Goal: Task Accomplishment & Management: Manage account settings

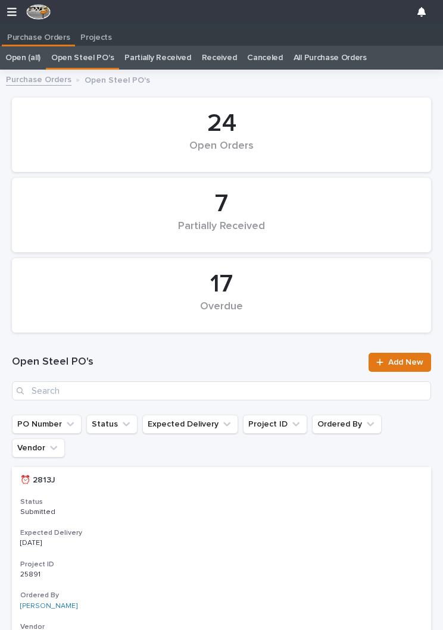
scroll to position [0, 5]
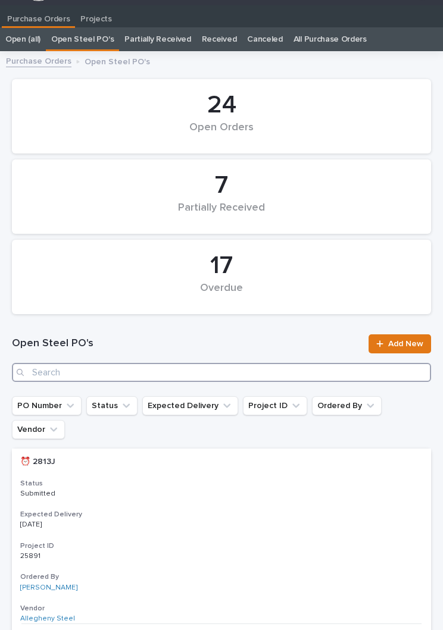
click at [150, 372] on input "Search" at bounding box center [221, 372] width 419 height 19
type input "2839"
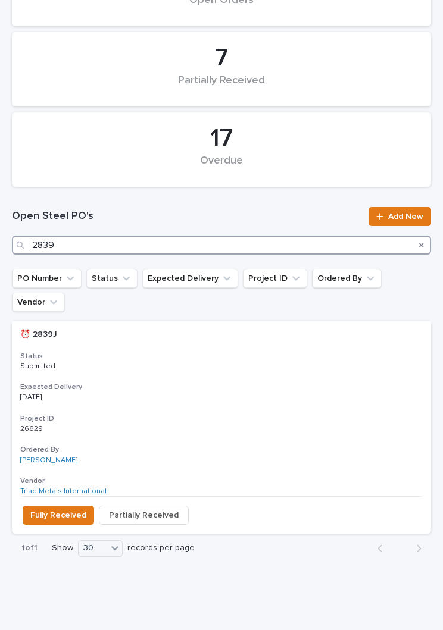
scroll to position [146, 0]
click at [254, 383] on h3 "Expected Delivery" at bounding box center [221, 388] width 402 height 10
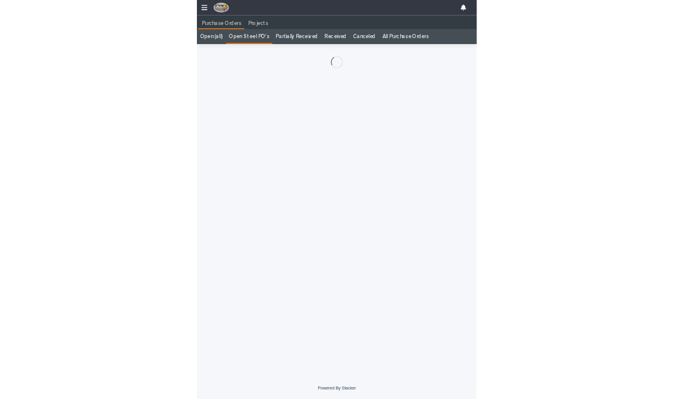
scroll to position [18, 0]
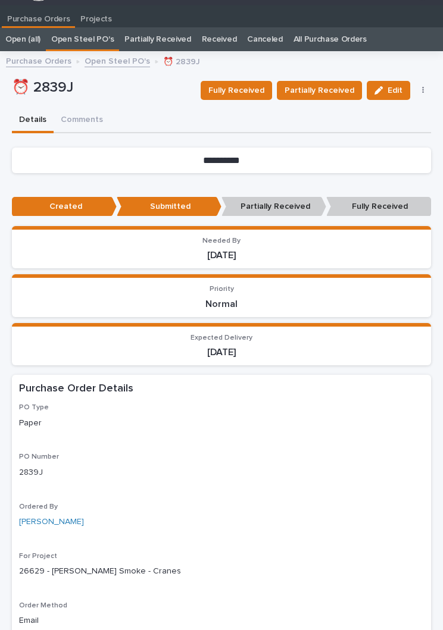
click at [255, 86] on span "Fully Received" at bounding box center [236, 90] width 56 height 14
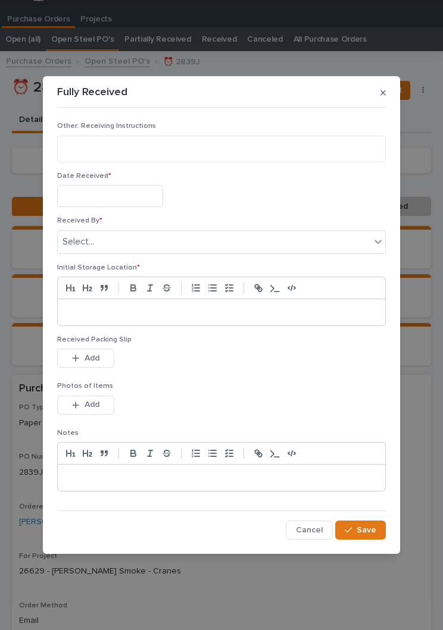
click at [126, 196] on input "text" at bounding box center [110, 196] width 106 height 22
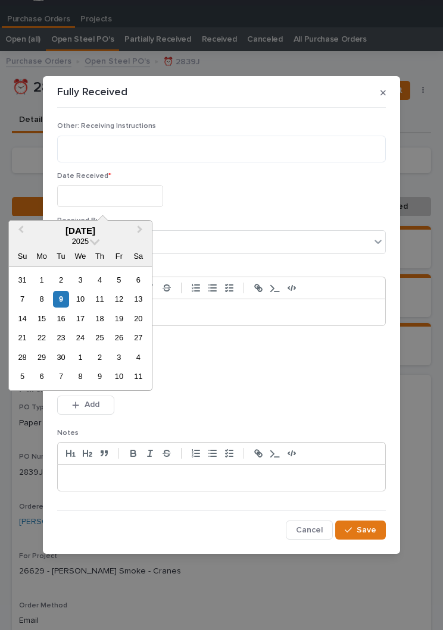
click at [67, 299] on div "9" at bounding box center [61, 299] width 16 height 16
type input "**********"
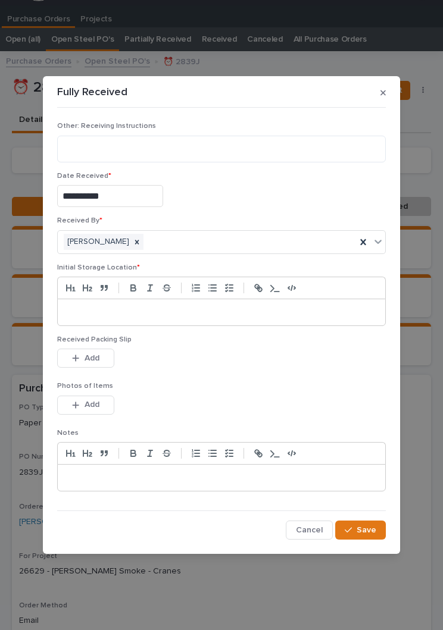
click at [212, 316] on p at bounding box center [221, 313] width 309 height 12
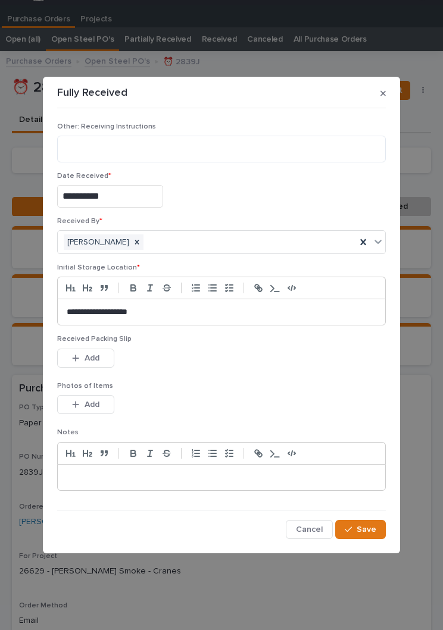
click at [243, 377] on div "Received Packing Slip This file cannot be opened Download File Add" at bounding box center [221, 358] width 329 height 46
click at [267, 370] on div "This file cannot be opened Download File Add" at bounding box center [221, 361] width 329 height 24
click at [98, 349] on button "Add" at bounding box center [85, 358] width 57 height 19
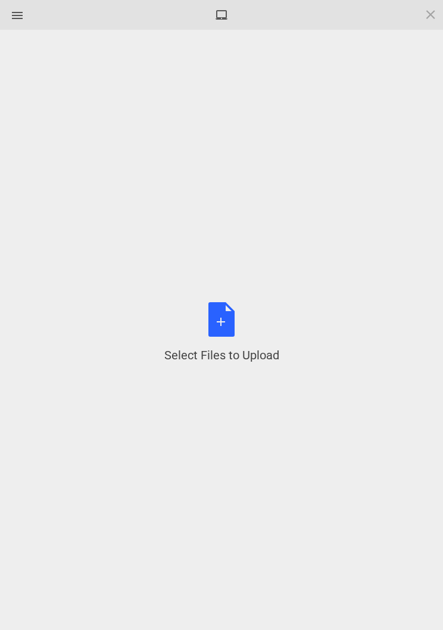
click at [237, 324] on div "Select Files to Upload or Drag and Drop, Copy and Paste Files" at bounding box center [221, 332] width 115 height 61
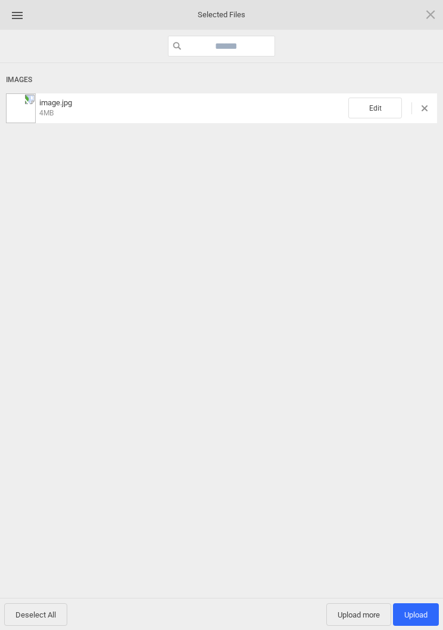
click at [386, 104] on span "Edit" at bounding box center [375, 108] width 54 height 21
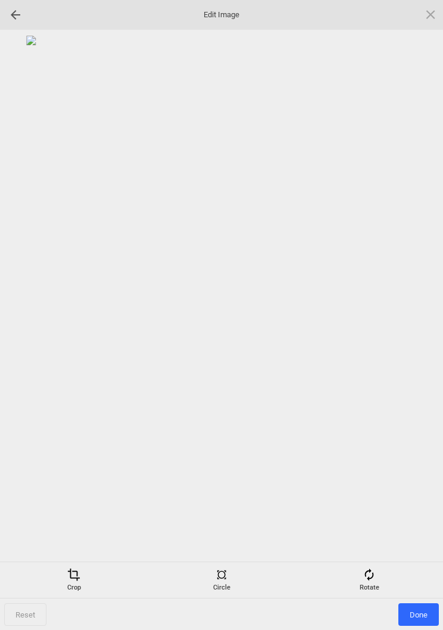
click at [380, 581] on div "Rotate" at bounding box center [369, 580] width 142 height 24
click at [414, 308] on div at bounding box center [416, 316] width 30 height 30
click at [417, 306] on div at bounding box center [416, 316] width 30 height 30
click at [422, 308] on div at bounding box center [416, 316] width 30 height 30
click at [427, 315] on div at bounding box center [416, 316] width 30 height 30
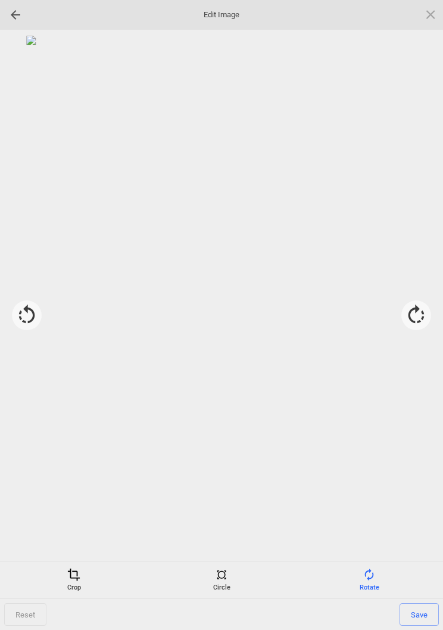
click at [83, 584] on div "Crop" at bounding box center [74, 580] width 142 height 24
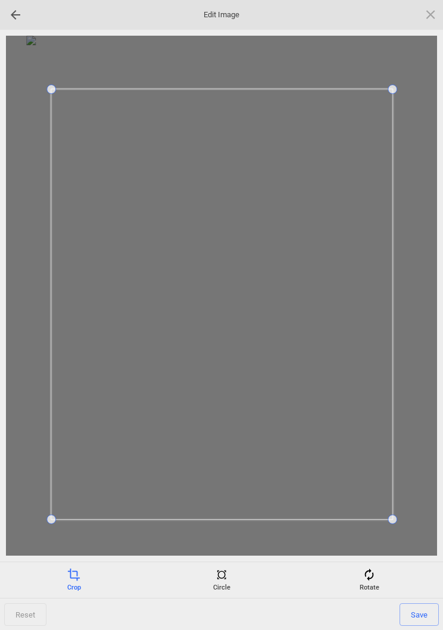
click at [423, 614] on span "Save" at bounding box center [418, 615] width 39 height 23
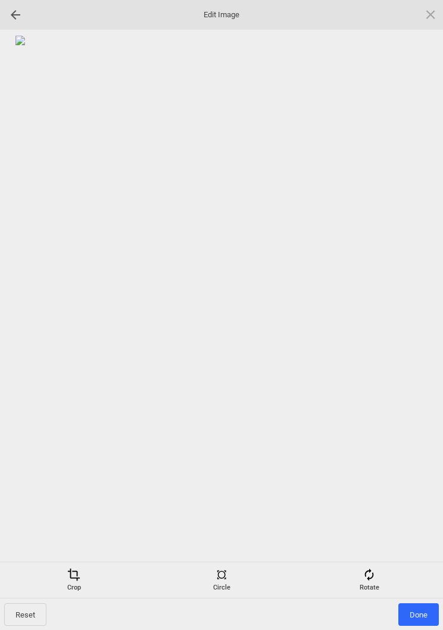
click at [420, 617] on span "Done" at bounding box center [418, 615] width 40 height 23
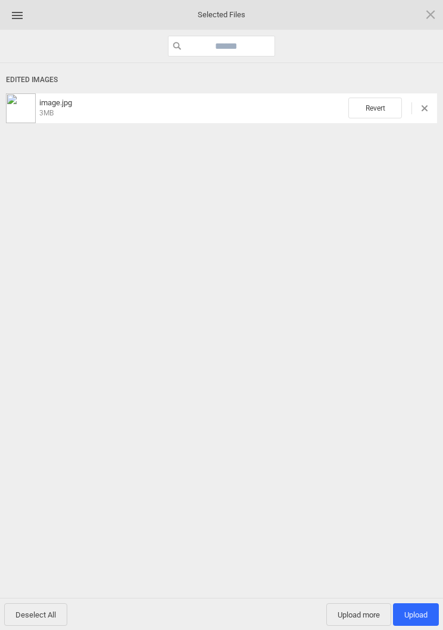
click at [354, 620] on span "Upload more" at bounding box center [358, 615] width 65 height 23
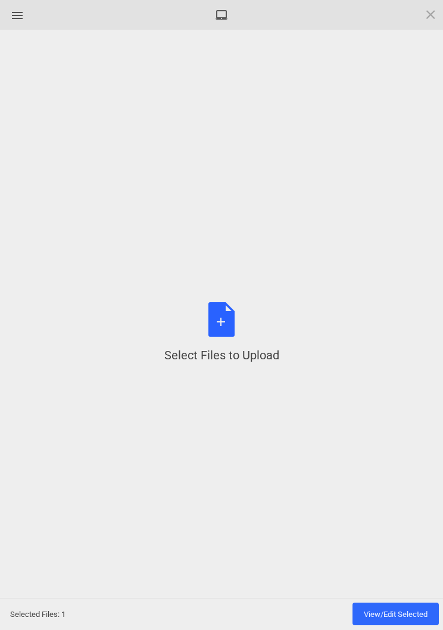
click at [219, 323] on div "Select Files to Upload or Drag and Drop, Copy and Paste Files" at bounding box center [221, 332] width 115 height 61
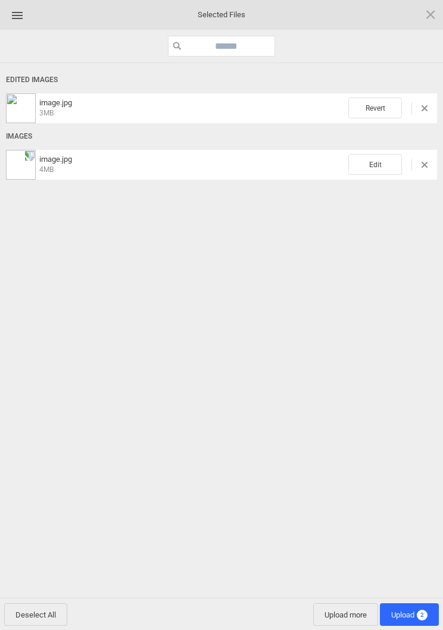
click at [378, 168] on span "Edit" at bounding box center [375, 164] width 54 height 21
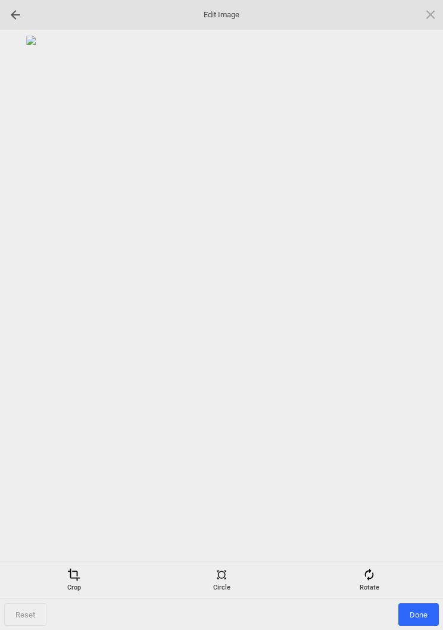
click at [376, 569] on div "Rotate" at bounding box center [369, 580] width 142 height 24
click at [418, 314] on div at bounding box center [416, 316] width 30 height 30
click at [415, 311] on div at bounding box center [416, 316] width 30 height 30
click at [414, 314] on div at bounding box center [416, 316] width 30 height 30
click at [420, 305] on div at bounding box center [416, 316] width 30 height 30
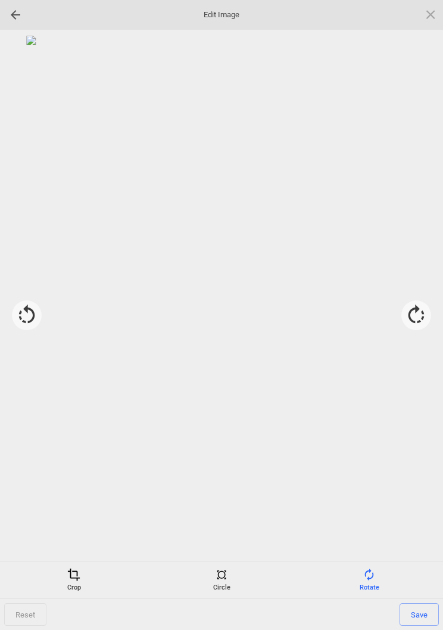
click at [76, 581] on div "Crop" at bounding box center [74, 580] width 142 height 24
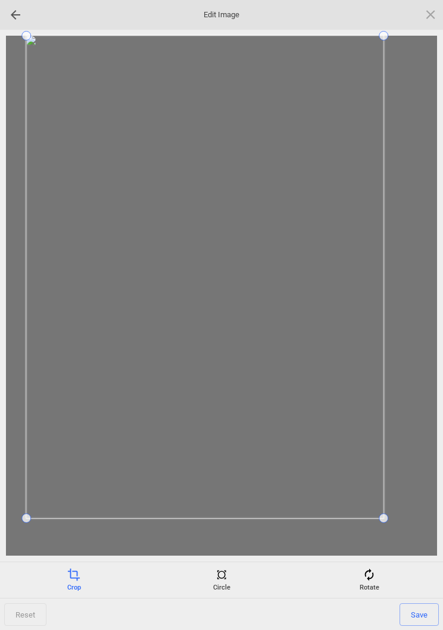
click at [32, 529] on div at bounding box center [221, 296] width 431 height 520
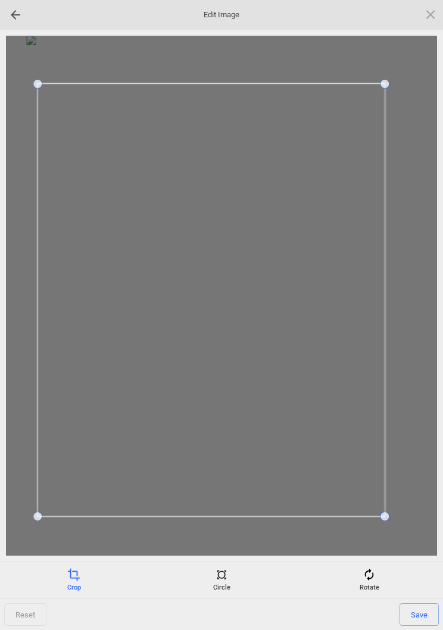
click at [421, 616] on span "Save" at bounding box center [418, 615] width 39 height 23
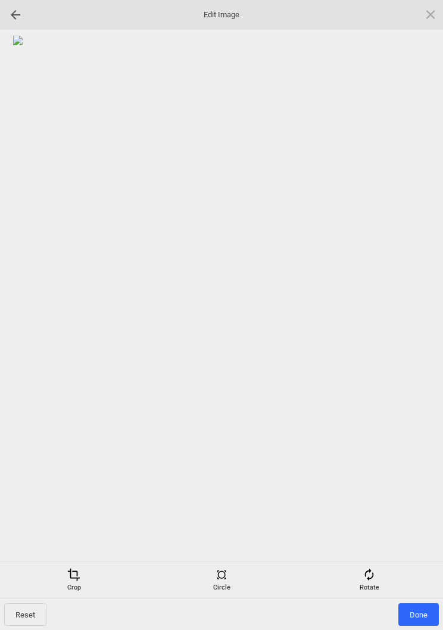
click at [424, 611] on span "Done" at bounding box center [418, 615] width 40 height 23
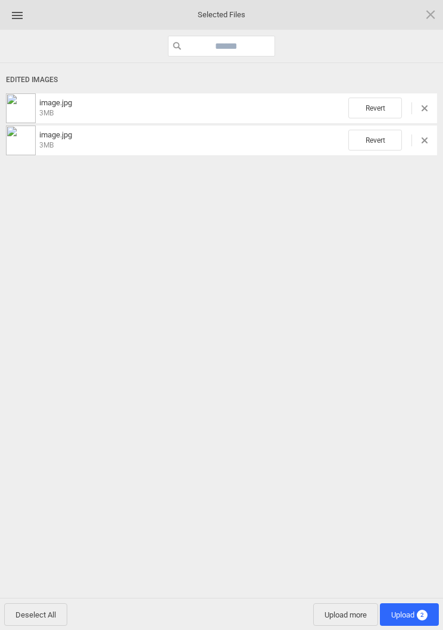
click at [422, 618] on span "2" at bounding box center [422, 615] width 11 height 11
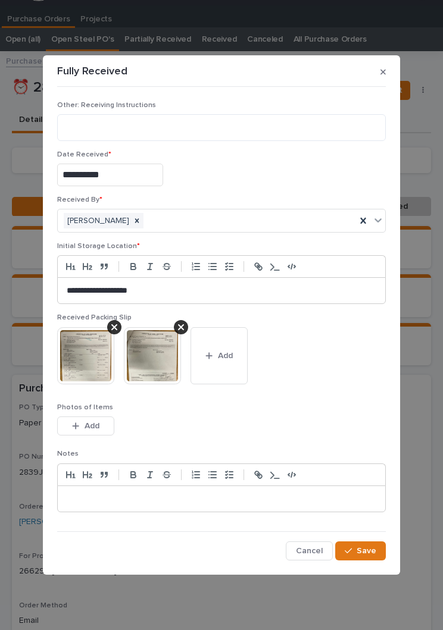
click at [367, 552] on span "Save" at bounding box center [367, 551] width 20 height 11
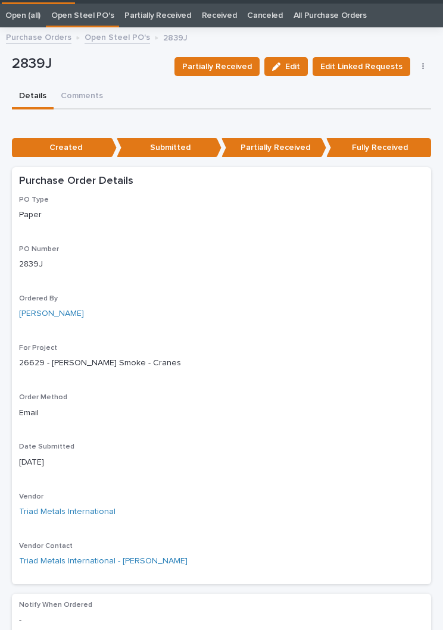
scroll to position [46, 0]
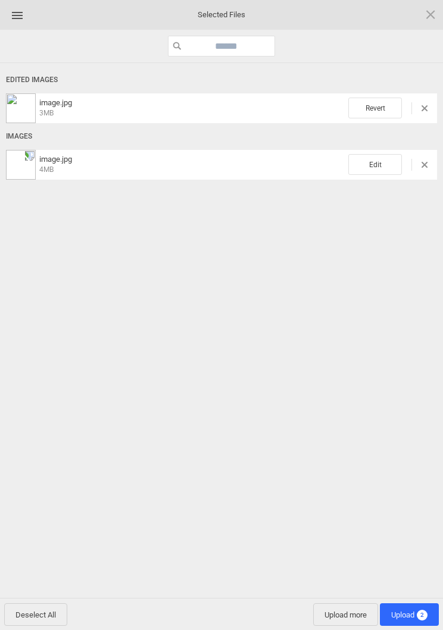
click at [384, 160] on span "Edit" at bounding box center [375, 164] width 54 height 21
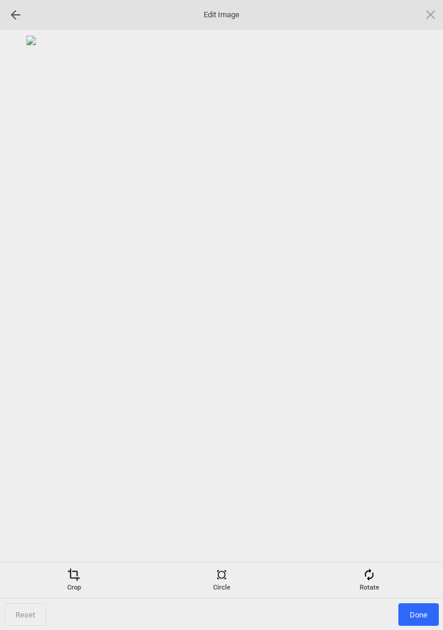
click at [370, 583] on div "Rotate" at bounding box center [369, 580] width 142 height 24
click at [416, 311] on div at bounding box center [416, 316] width 30 height 30
click at [430, 302] on div at bounding box center [416, 316] width 30 height 30
click at [423, 311] on div at bounding box center [416, 316] width 30 height 30
click at [419, 313] on div at bounding box center [416, 316] width 30 height 30
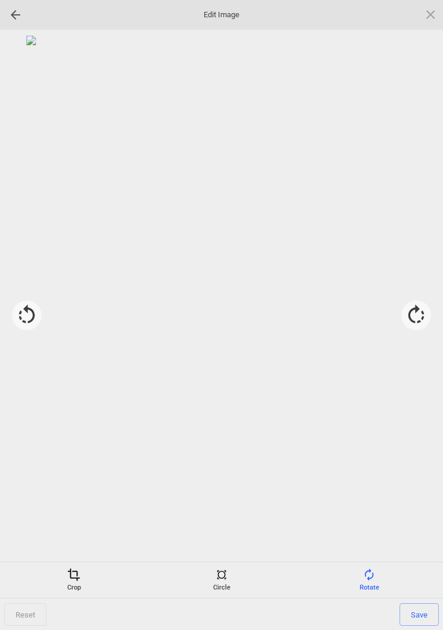
click at [74, 573] on span at bounding box center [73, 574] width 13 height 13
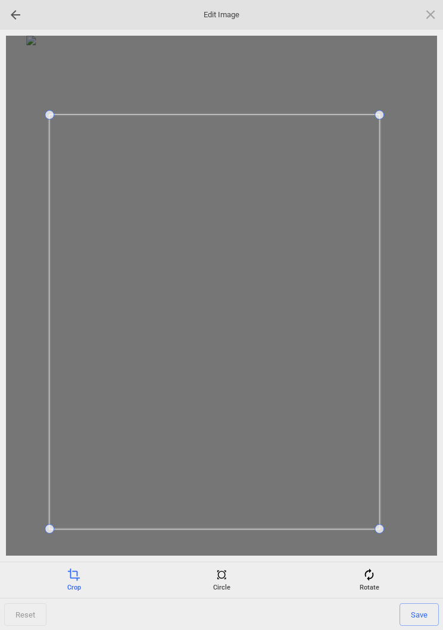
click at [420, 614] on span "Save" at bounding box center [418, 615] width 39 height 23
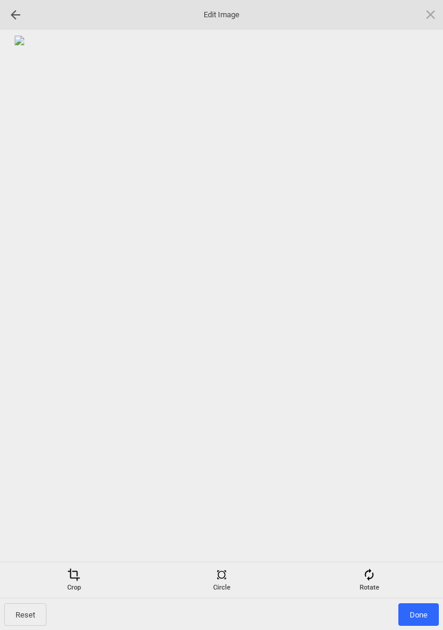
click at [423, 617] on span "Done" at bounding box center [418, 615] width 40 height 23
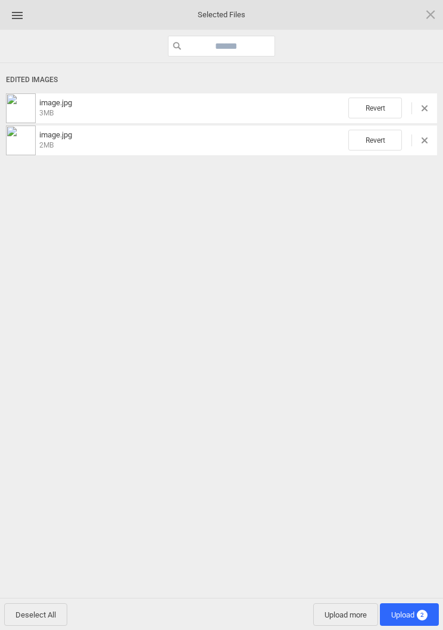
click at [418, 618] on span "2" at bounding box center [422, 615] width 11 height 11
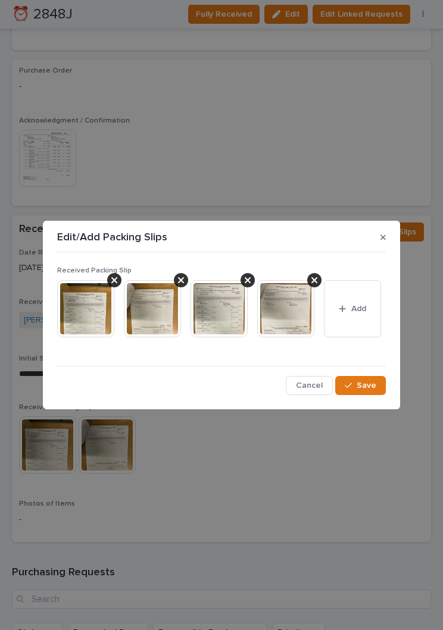
click at [374, 390] on span "Save" at bounding box center [367, 385] width 20 height 11
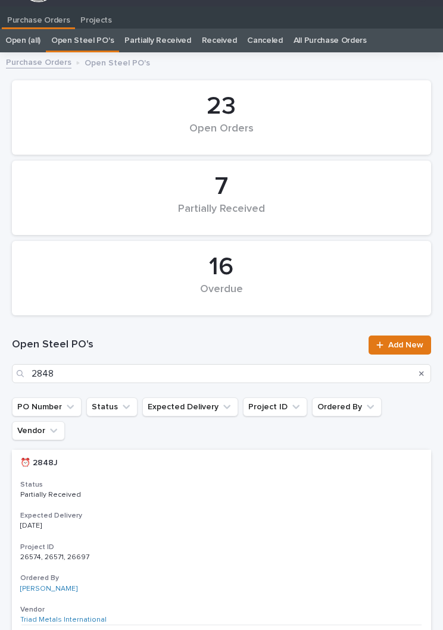
scroll to position [18, 0]
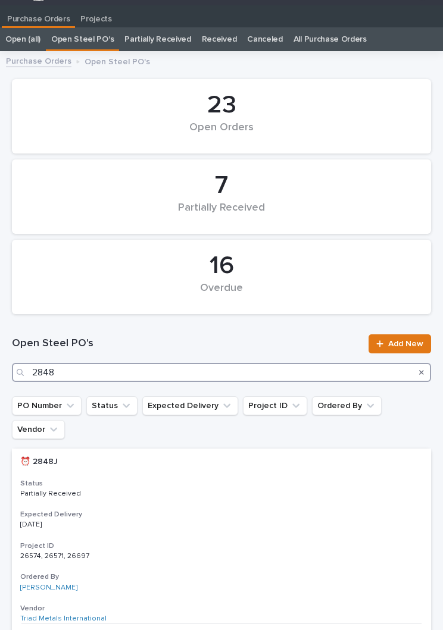
click at [231, 371] on input "2848" at bounding box center [221, 372] width 419 height 19
type input "2856"
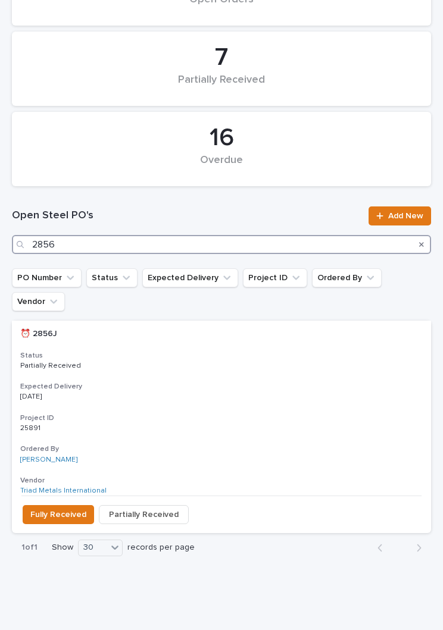
scroll to position [146, 0]
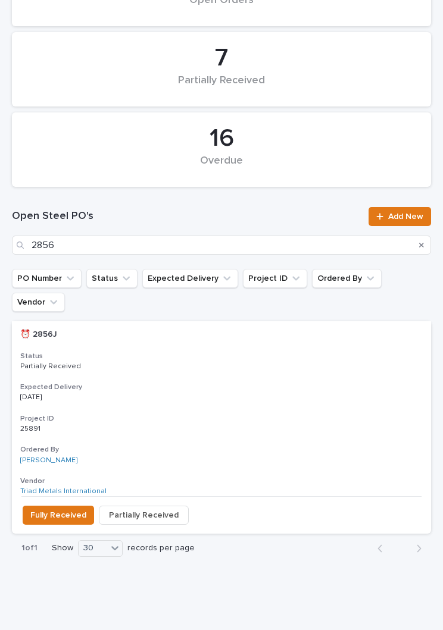
click at [233, 352] on div "Status Partially Received" at bounding box center [221, 362] width 402 height 20
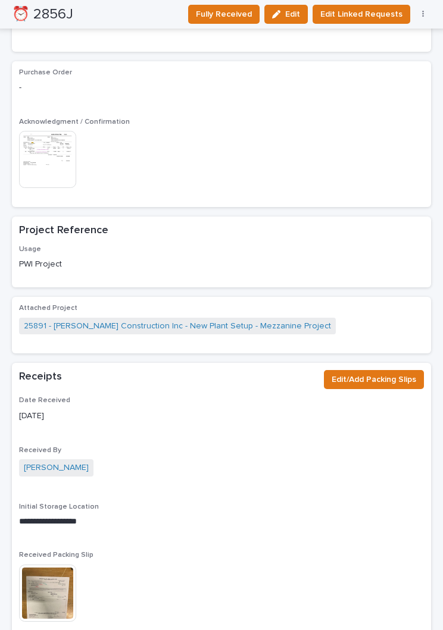
scroll to position [1081, 0]
click at [382, 373] on button "Edit/Add Packing Slips" at bounding box center [374, 379] width 100 height 19
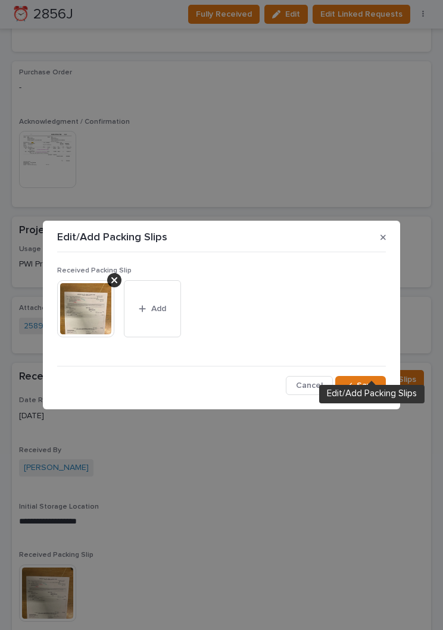
click at [158, 305] on span "Add" at bounding box center [158, 309] width 15 height 11
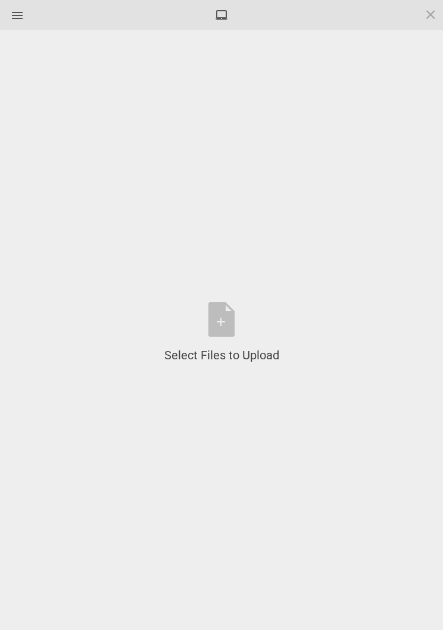
click at [236, 313] on div "Select Files to Upload or Drag and Drop, Copy and Paste Files" at bounding box center [221, 332] width 115 height 61
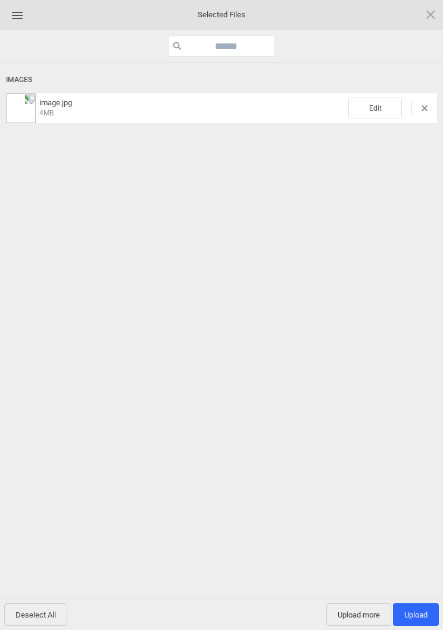
click at [377, 101] on span "Edit" at bounding box center [375, 108] width 54 height 21
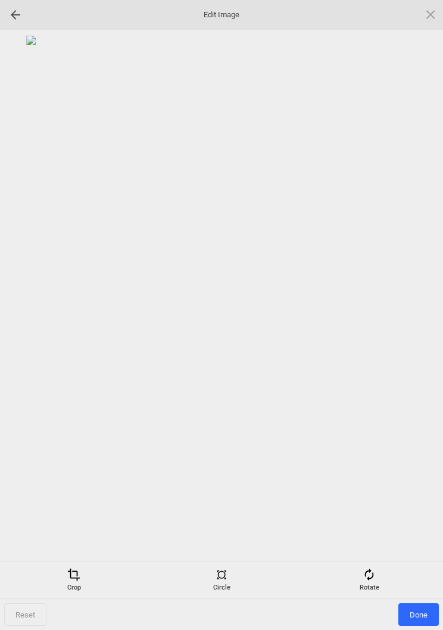
click at [373, 577] on span at bounding box center [368, 574] width 13 height 13
click at [420, 310] on div at bounding box center [416, 316] width 30 height 30
click at [411, 302] on div at bounding box center [416, 316] width 30 height 30
click at [412, 309] on div at bounding box center [416, 316] width 30 height 30
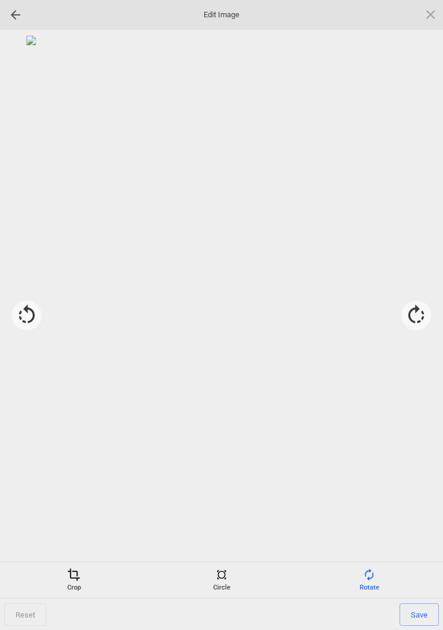
click at [76, 585] on div "Crop" at bounding box center [74, 580] width 142 height 24
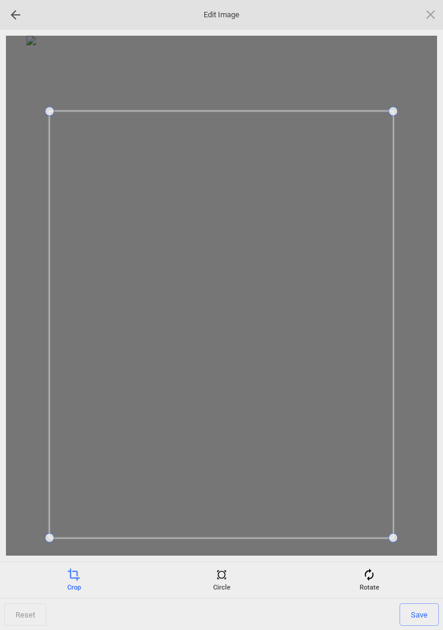
click at [421, 612] on span "Save" at bounding box center [418, 615] width 39 height 23
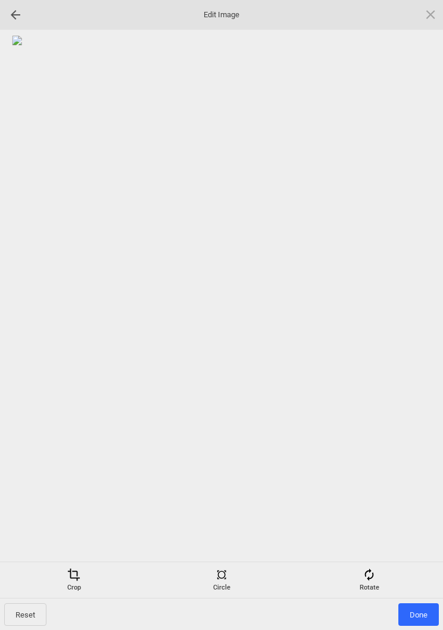
click at [423, 615] on span "Done" at bounding box center [418, 615] width 40 height 23
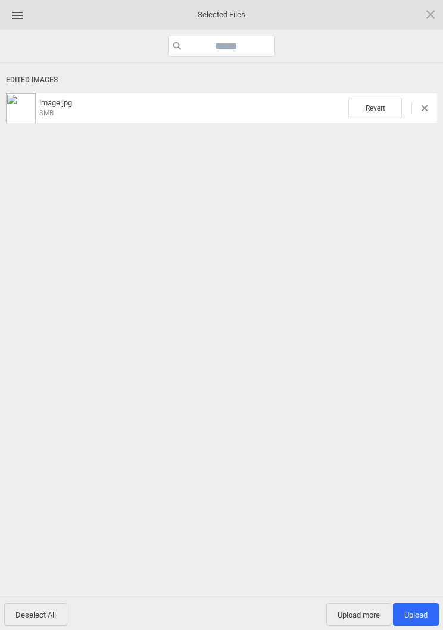
click at [364, 605] on span "Upload more" at bounding box center [358, 615] width 65 height 23
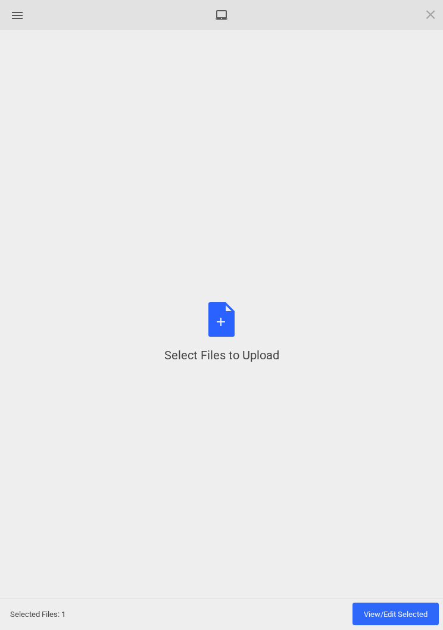
click at [232, 329] on div "Select Files to Upload or Drag and Drop, Copy and Paste Files" at bounding box center [221, 332] width 115 height 61
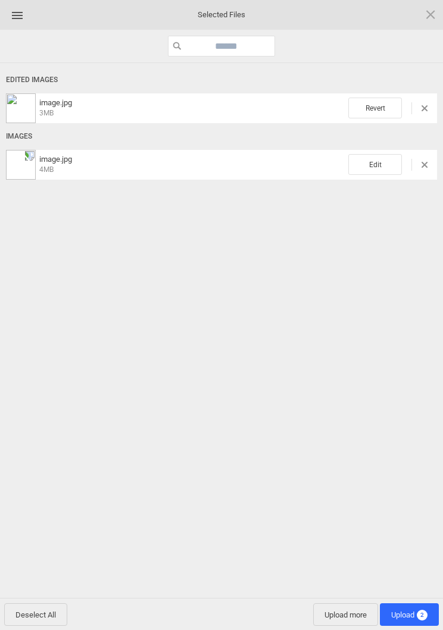
click at [384, 165] on span "Edit" at bounding box center [375, 164] width 54 height 21
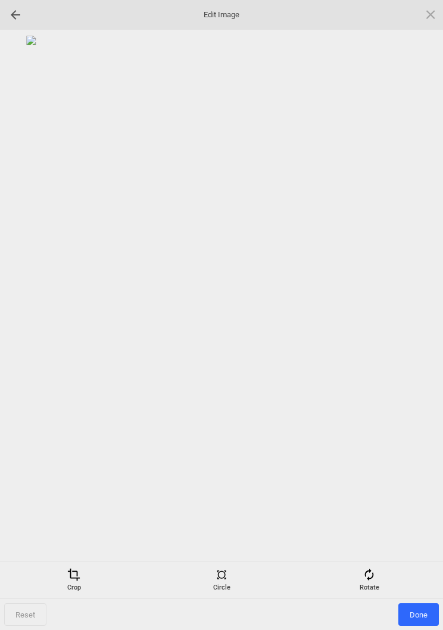
click at [372, 574] on span at bounding box center [368, 574] width 13 height 13
click at [417, 314] on div at bounding box center [416, 316] width 30 height 30
click at [421, 314] on div at bounding box center [416, 316] width 30 height 30
click at [419, 318] on div at bounding box center [416, 316] width 30 height 30
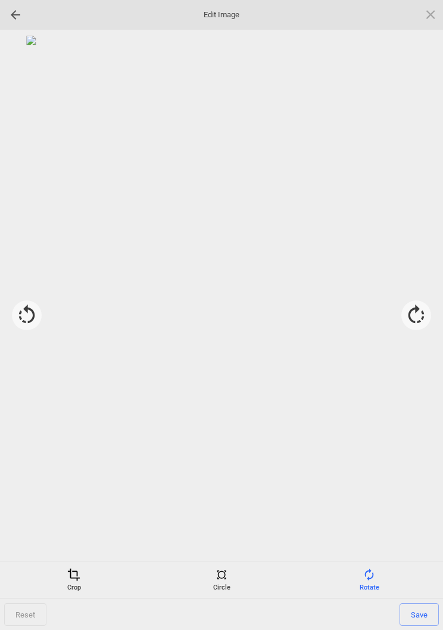
click at [79, 581] on span at bounding box center [73, 574] width 13 height 13
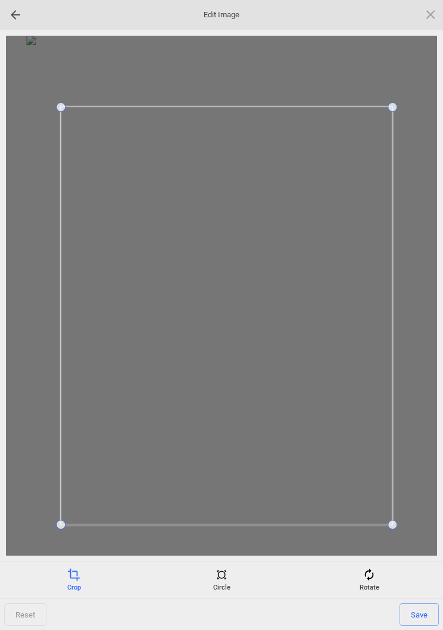
click at [416, 612] on span "Save" at bounding box center [418, 615] width 39 height 23
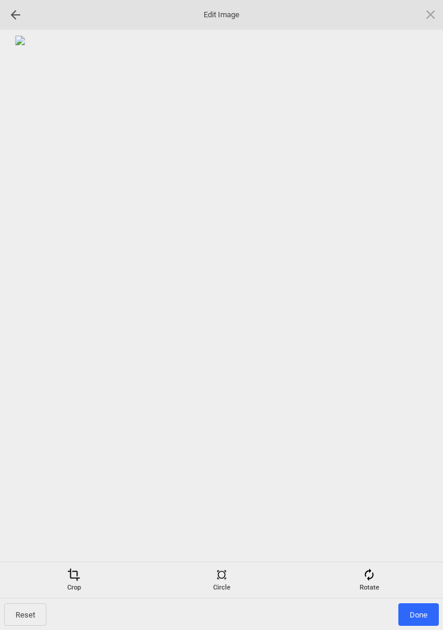
click at [420, 607] on span "Done" at bounding box center [418, 615] width 40 height 23
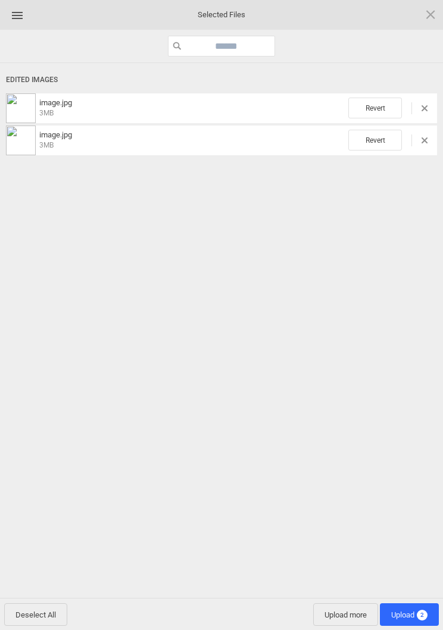
click at [415, 616] on span "Upload 2" at bounding box center [409, 615] width 36 height 9
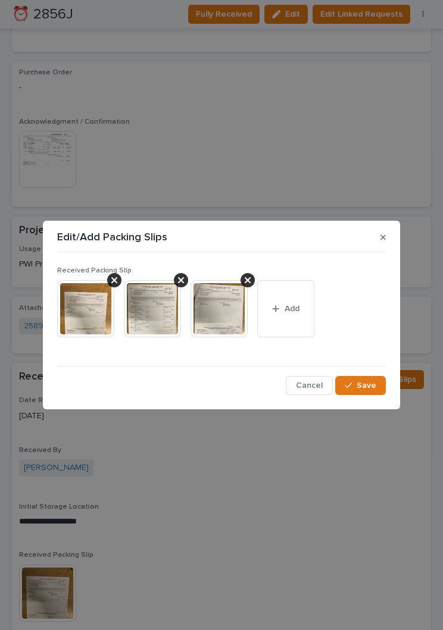
click at [368, 386] on span "Save" at bounding box center [367, 385] width 20 height 11
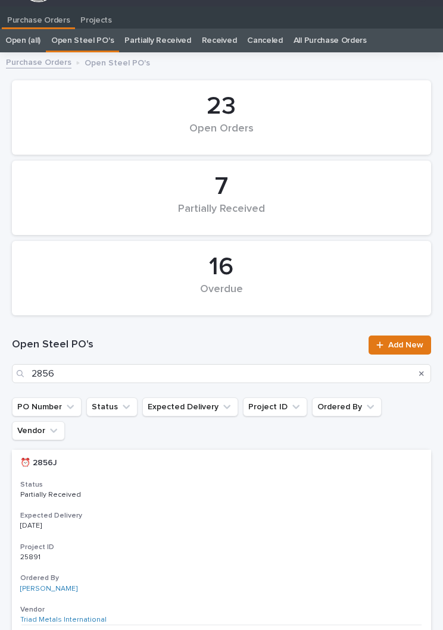
scroll to position [18, 0]
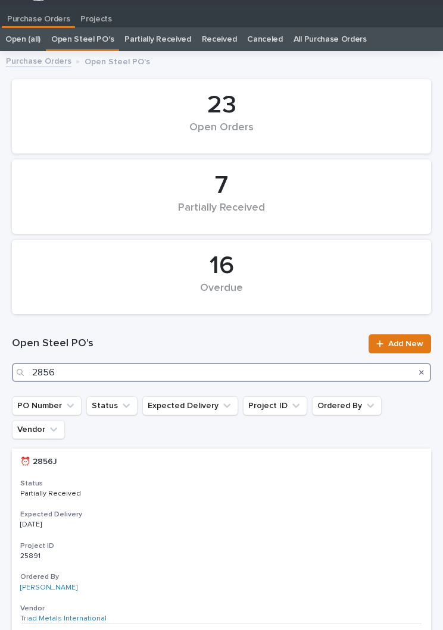
click at [265, 374] on input "2856" at bounding box center [221, 372] width 419 height 19
type input "2878"
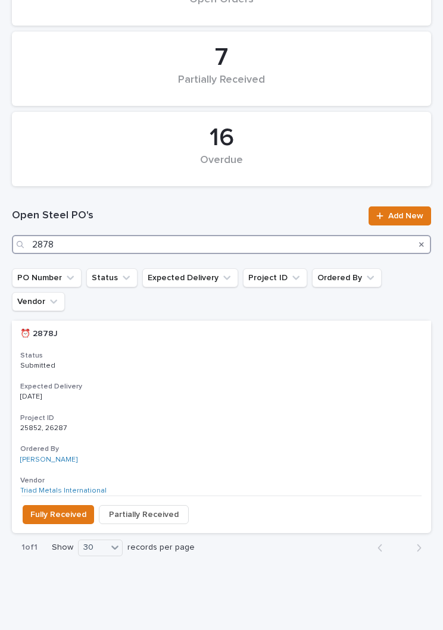
scroll to position [146, 0]
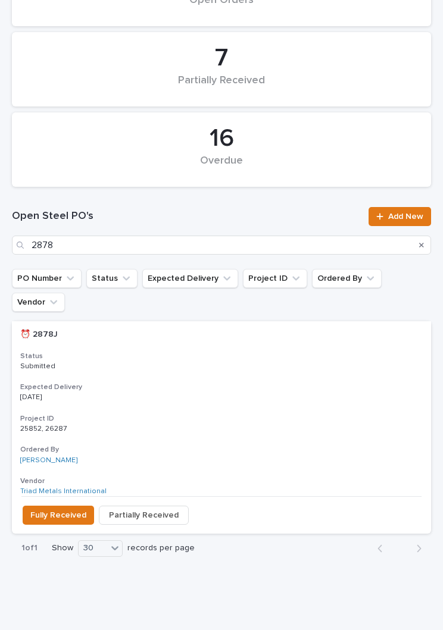
click at [273, 349] on div "⏰ 2878J ⏰ 2878J Status Submitted Expected Delivery 09/05/2025 Project ID 25852,…" at bounding box center [221, 408] width 419 height 175
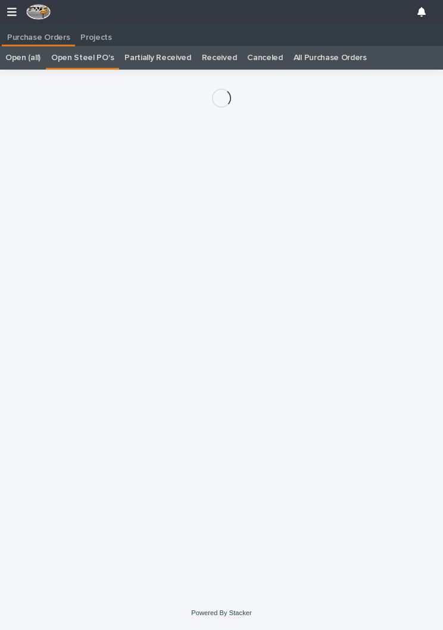
scroll to position [18, 0]
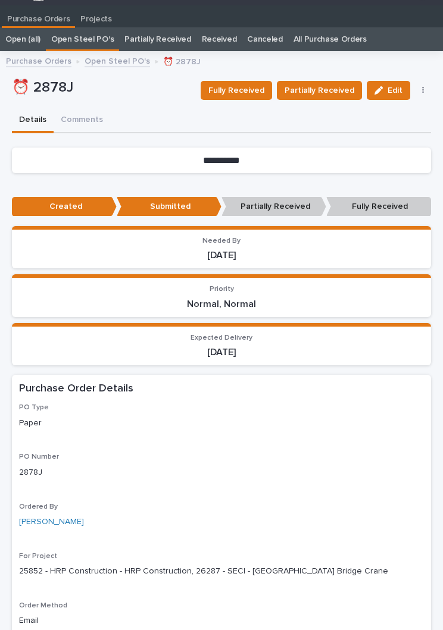
click at [340, 97] on button "Partially Received" at bounding box center [319, 90] width 85 height 19
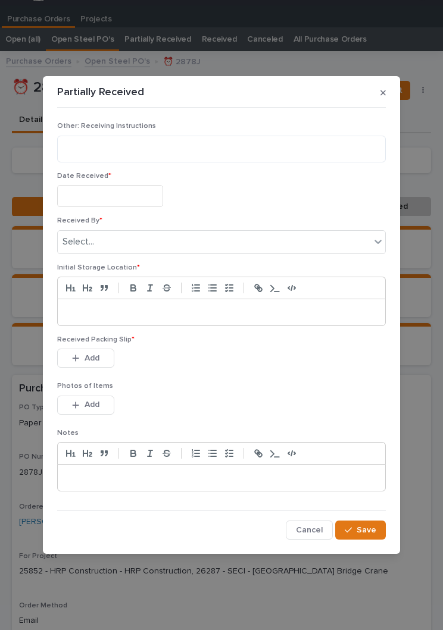
click at [133, 195] on input "text" at bounding box center [110, 196] width 106 height 22
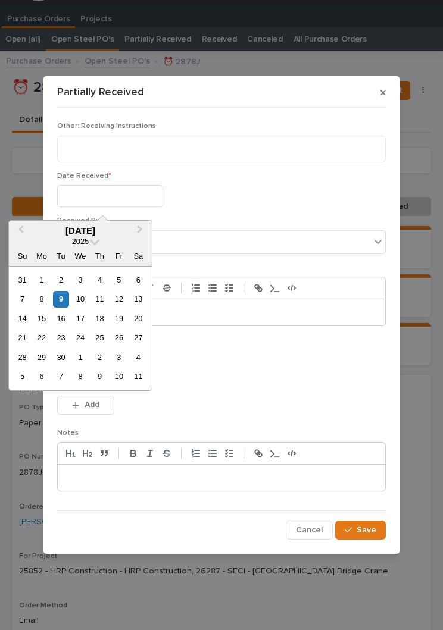
click at [67, 296] on div "9" at bounding box center [61, 299] width 16 height 16
type input "**********"
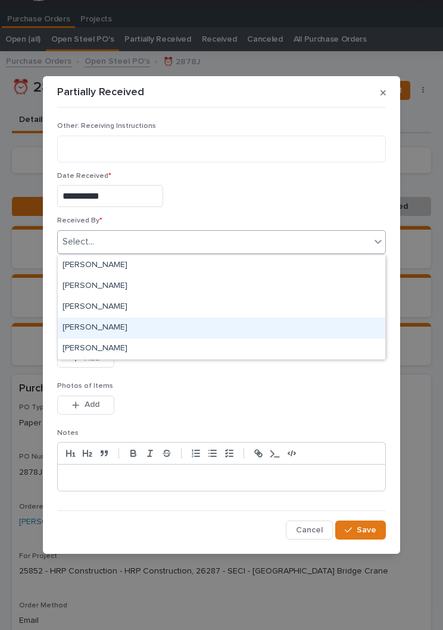
click at [142, 332] on div "[PERSON_NAME]" at bounding box center [221, 328] width 327 height 21
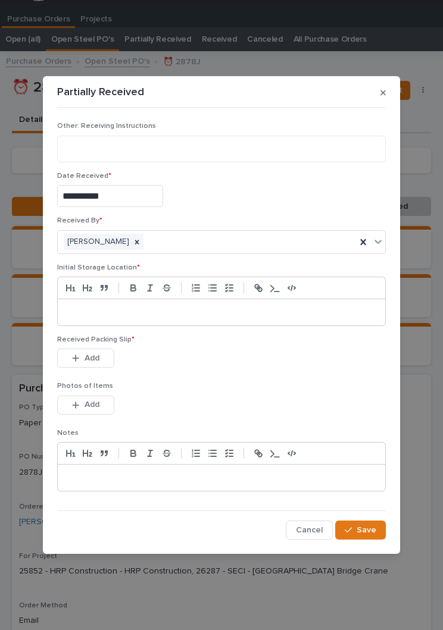
click at [238, 320] on div at bounding box center [221, 312] width 327 height 26
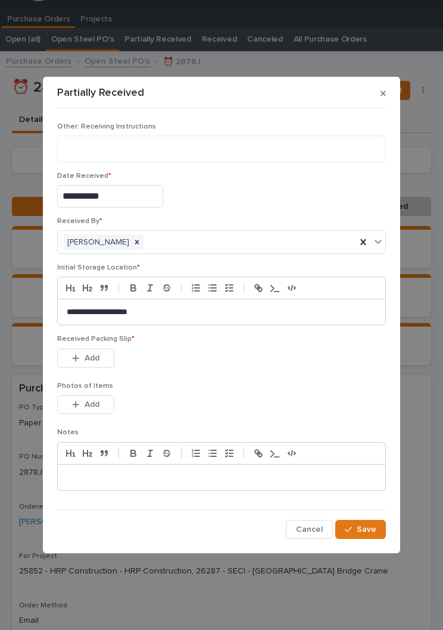
click at [252, 360] on div "This file cannot be opened Download File Add" at bounding box center [221, 361] width 329 height 24
click at [274, 376] on div "Received Packing Slip * This file cannot be opened Download File Add" at bounding box center [221, 358] width 329 height 46
click at [88, 352] on button "Add" at bounding box center [85, 358] width 57 height 19
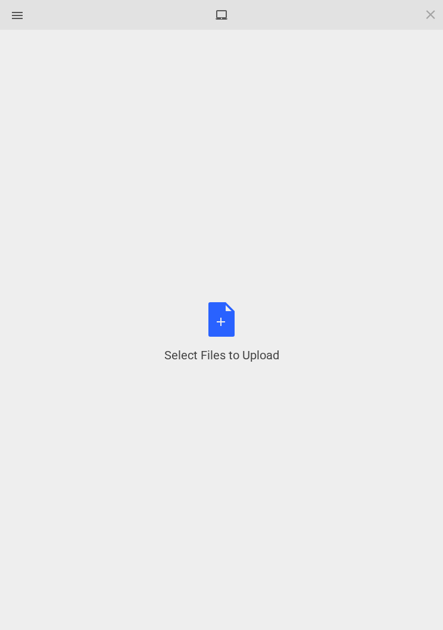
click at [96, 355] on div "Select Files to Upload or Drag and Drop, Copy and Paste Files" at bounding box center [221, 333] width 407 height 571
click at [236, 321] on div "Select Files to Upload or Drag and Drop, Copy and Paste Files" at bounding box center [221, 332] width 115 height 61
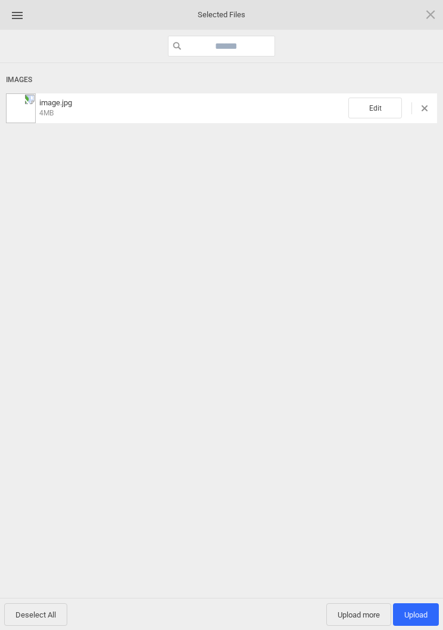
click at [369, 108] on span "Edit" at bounding box center [375, 108] width 54 height 21
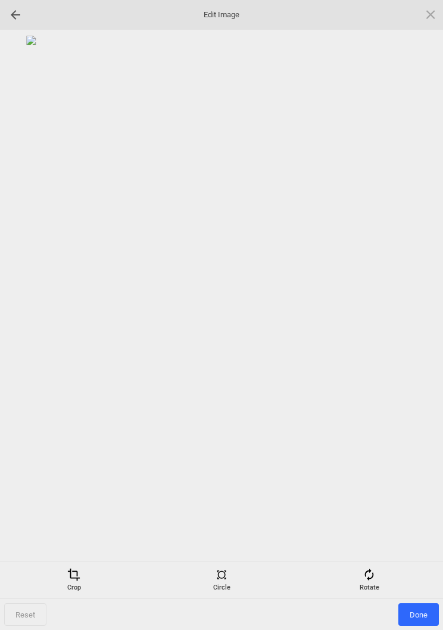
click at [374, 583] on div "Rotate" at bounding box center [369, 580] width 142 height 24
click at [418, 302] on div at bounding box center [416, 316] width 30 height 30
click at [420, 312] on div at bounding box center [416, 316] width 30 height 30
click at [421, 311] on div at bounding box center [416, 316] width 30 height 30
click at [421, 309] on div at bounding box center [416, 316] width 30 height 30
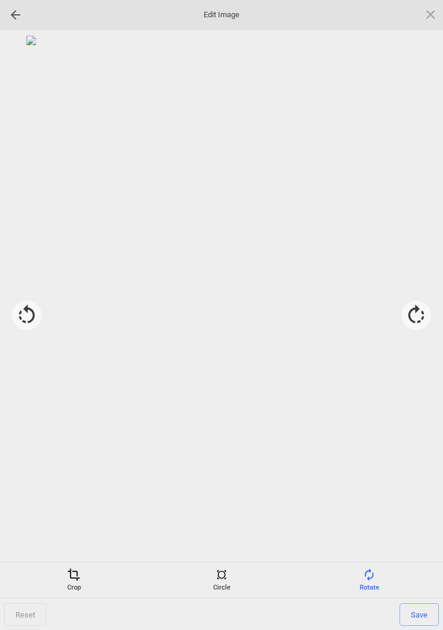
click at [76, 585] on div "Crop" at bounding box center [74, 580] width 142 height 24
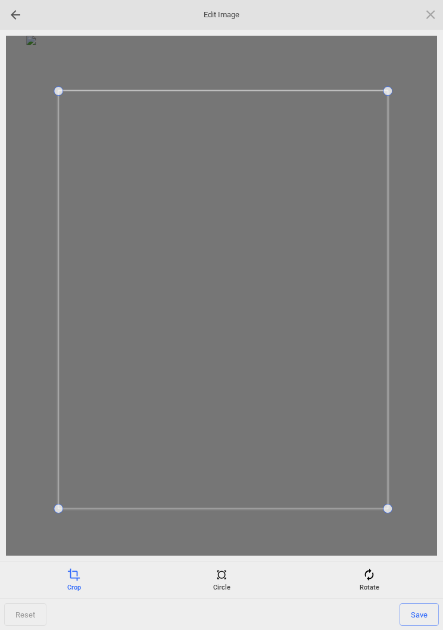
click at [421, 607] on span "Save" at bounding box center [418, 615] width 39 height 23
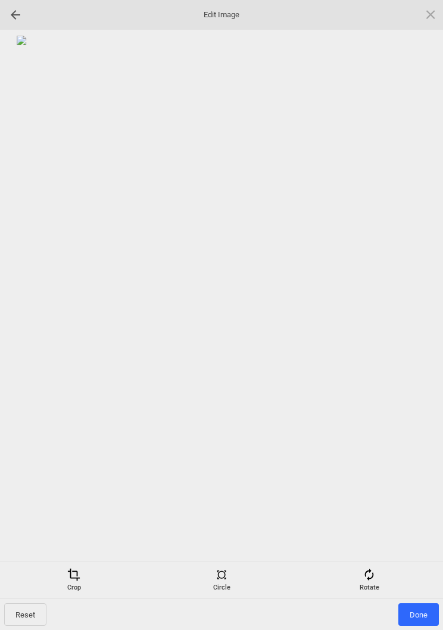
click at [429, 604] on span "Done" at bounding box center [418, 615] width 40 height 23
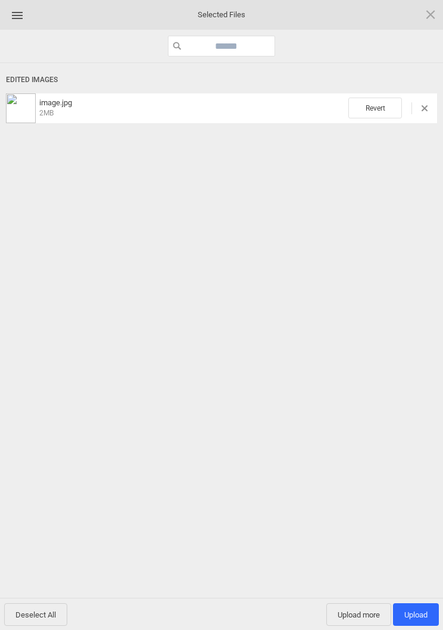
click at [360, 611] on span "Upload more" at bounding box center [358, 615] width 65 height 23
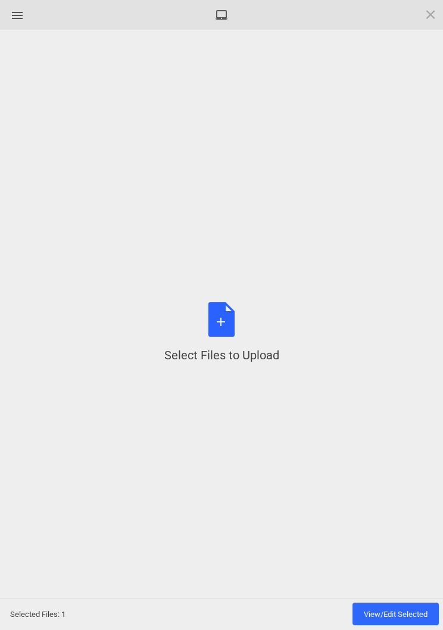
click at [232, 323] on div "Select Files to Upload or Drag and Drop, Copy and Paste Files" at bounding box center [221, 332] width 115 height 61
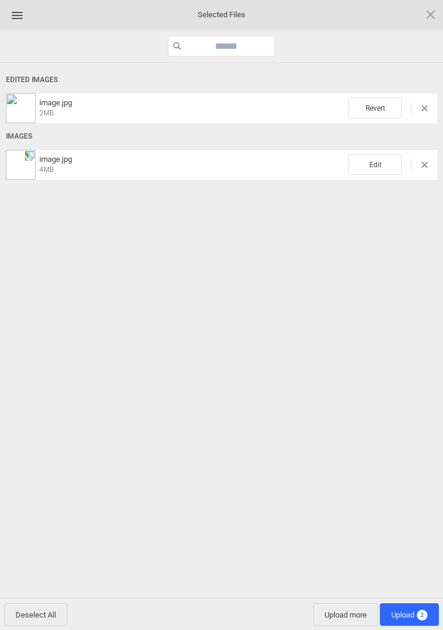
click at [381, 164] on span "Edit" at bounding box center [375, 164] width 54 height 21
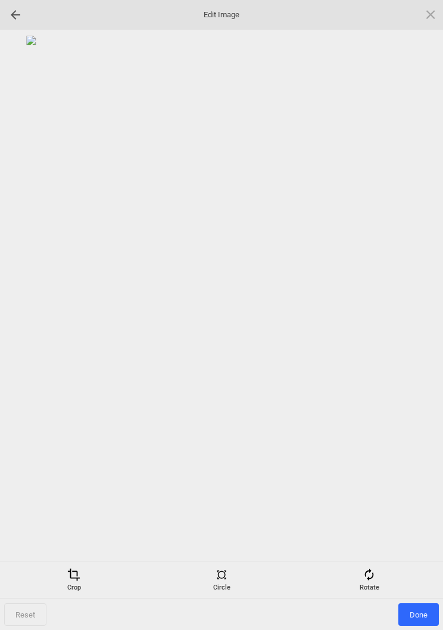
click at [379, 571] on div "Rotate" at bounding box center [369, 580] width 142 height 24
click at [421, 309] on div at bounding box center [416, 316] width 30 height 30
click at [422, 309] on div at bounding box center [416, 316] width 30 height 30
click at [423, 312] on div at bounding box center [416, 316] width 30 height 30
click at [428, 309] on div at bounding box center [416, 316] width 30 height 30
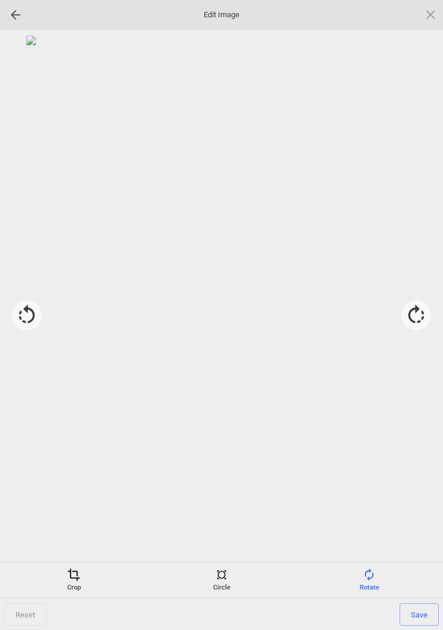
click at [77, 576] on span at bounding box center [73, 574] width 13 height 13
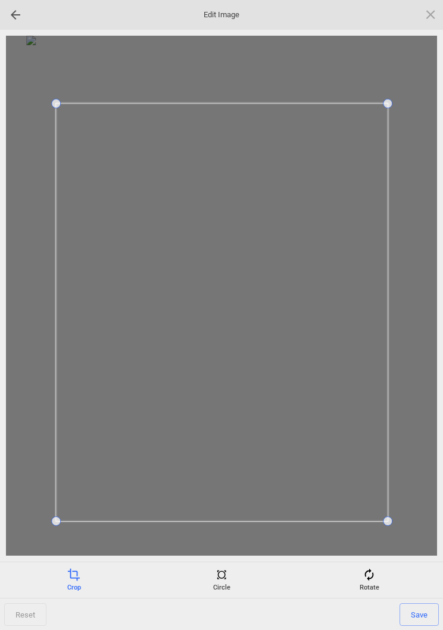
click at [432, 617] on span "Save" at bounding box center [418, 615] width 39 height 23
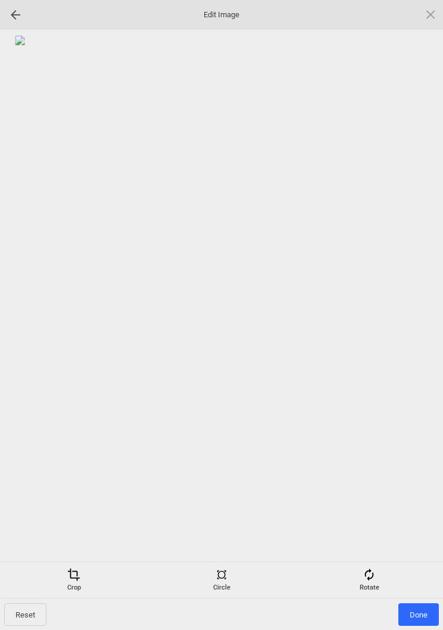
click at [417, 613] on span "Done" at bounding box center [418, 615] width 40 height 23
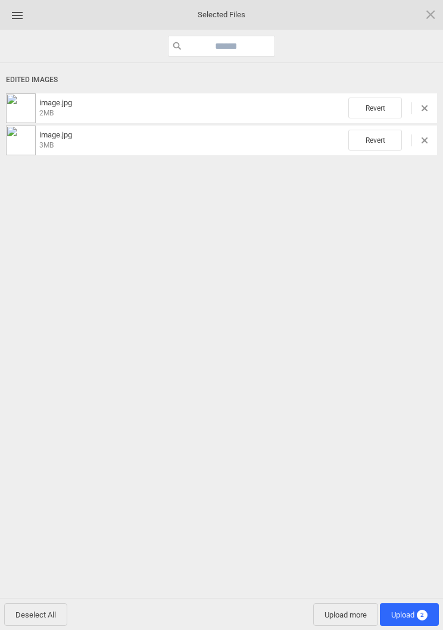
click at [413, 616] on span "Upload 2" at bounding box center [409, 615] width 36 height 9
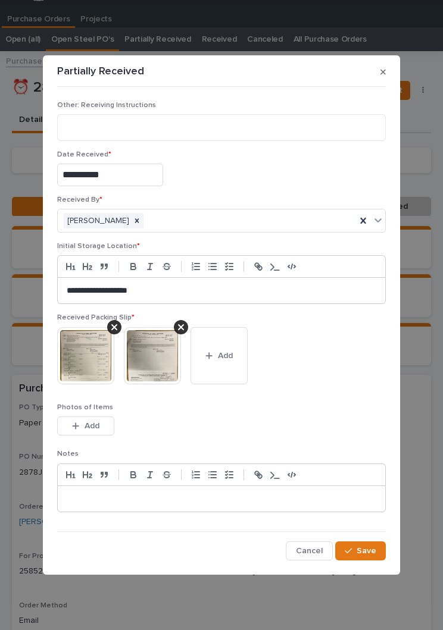
click at [368, 551] on span "Save" at bounding box center [367, 551] width 20 height 11
